Goal: Information Seeking & Learning: Learn about a topic

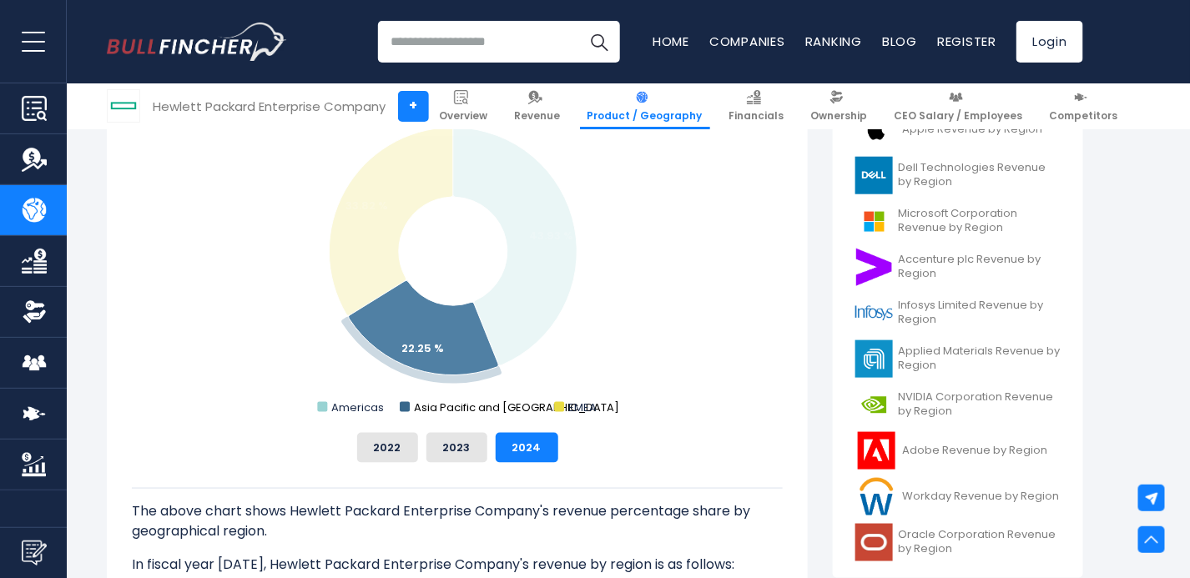
click at [440, 407] on text "Asia Pacific and Japan" at bounding box center [516, 408] width 205 height 16
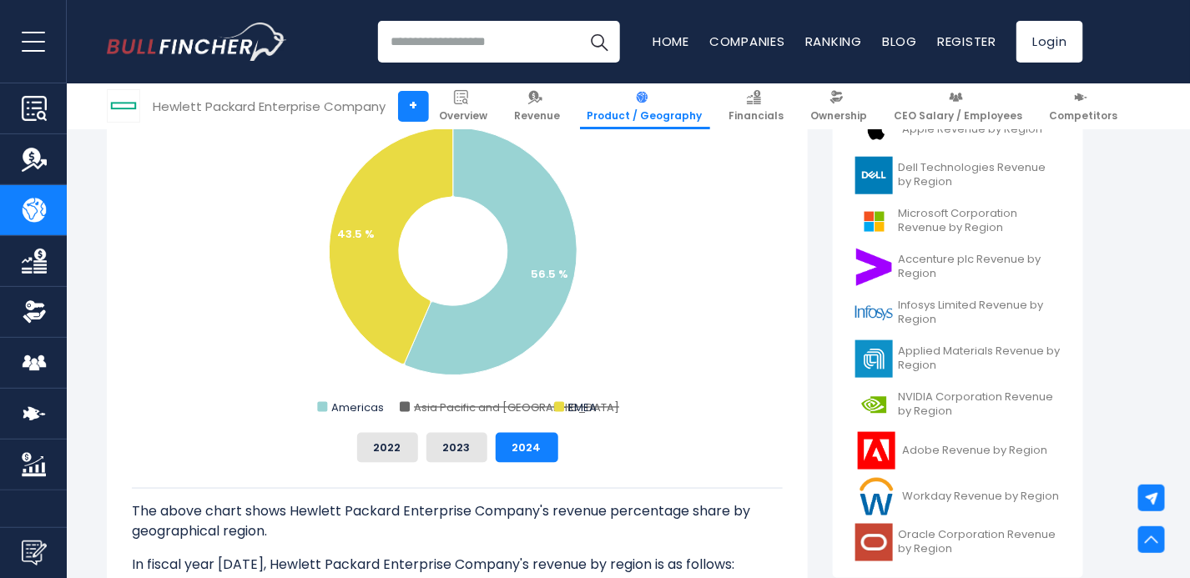
click at [440, 407] on text "Asia Pacific and Japan" at bounding box center [516, 408] width 205 height 16
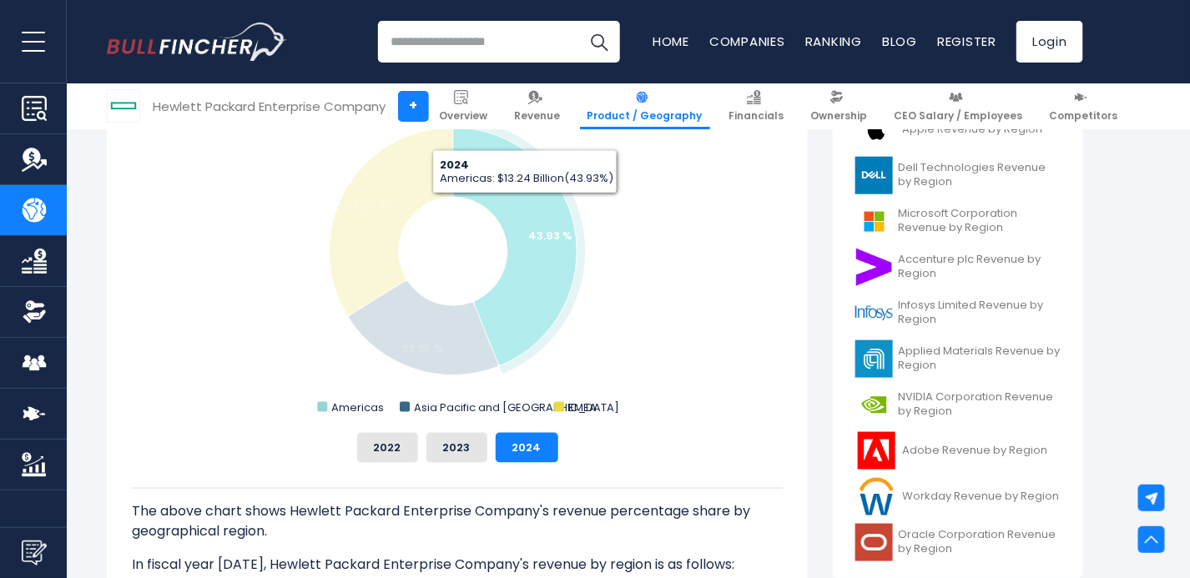
click at [527, 208] on icon "Hewlett Packard Enterprise Company's Revenue Share by Region" at bounding box center [515, 247] width 124 height 238
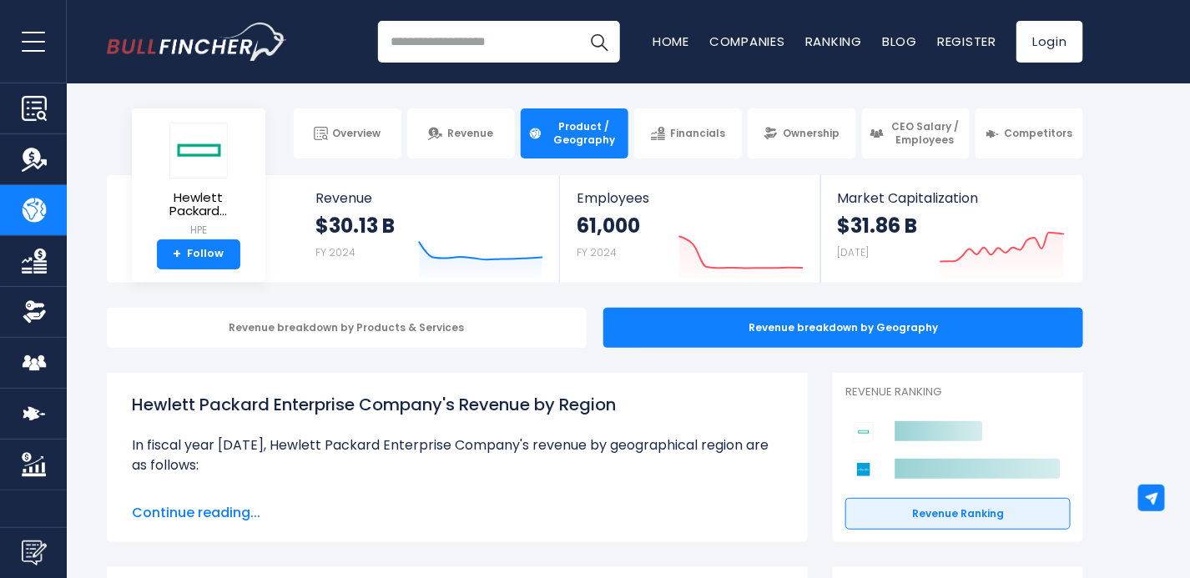
click at [457, 50] on input "search" at bounding box center [499, 42] width 242 height 42
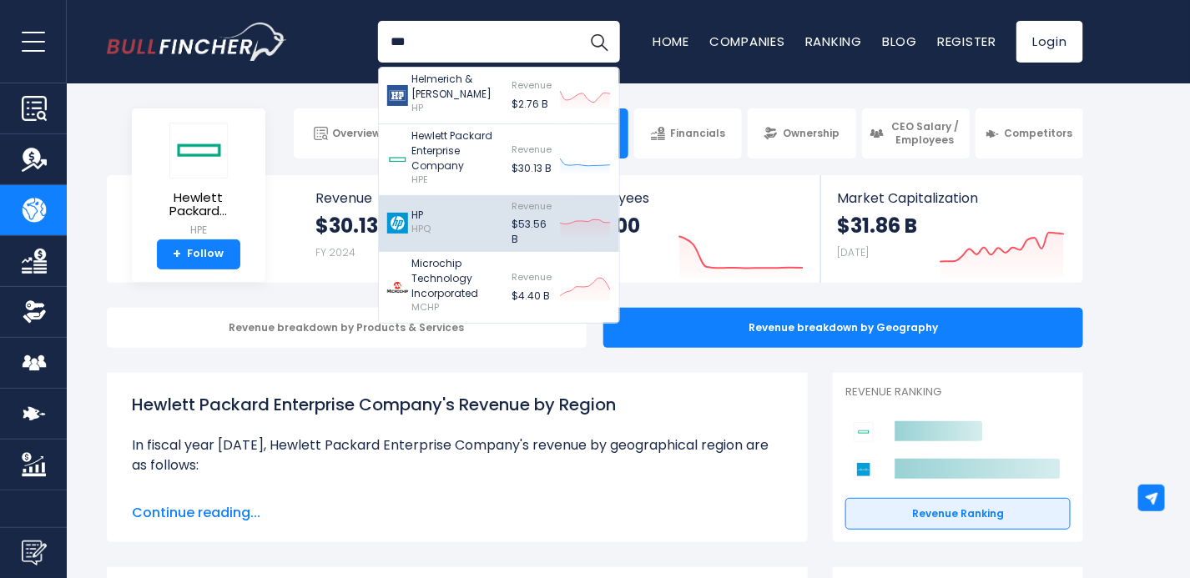
type input "**"
click at [420, 216] on p "HP" at bounding box center [420, 215] width 19 height 15
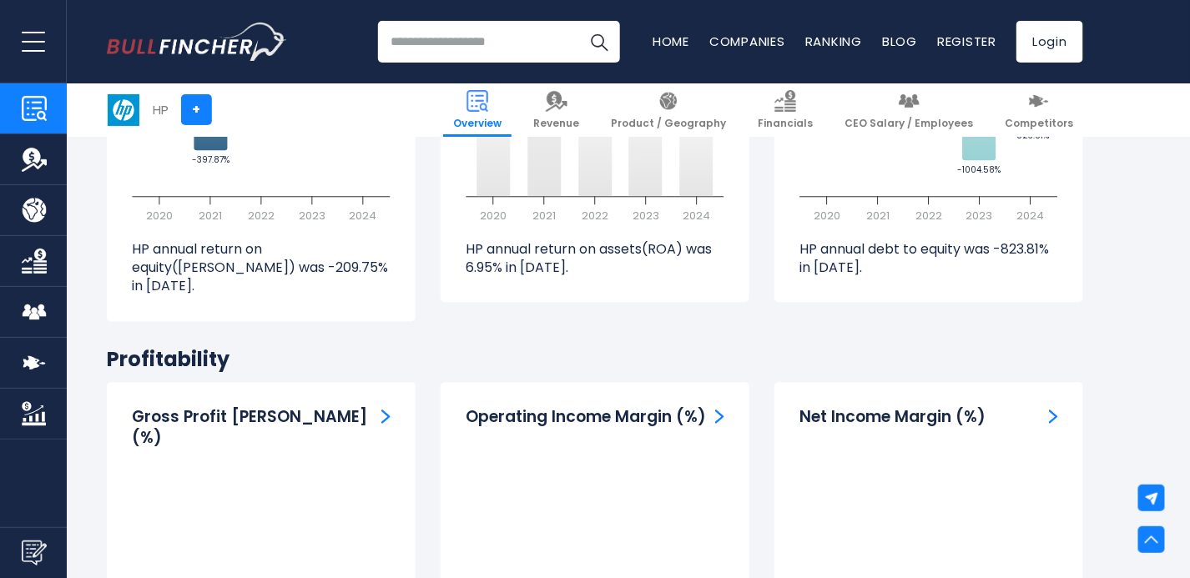
scroll to position [3671, 0]
